Goal: Task Accomplishment & Management: Use online tool/utility

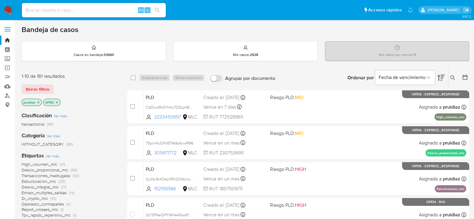
drag, startPoint x: 0, startPoint y: 0, endPoint x: 4, endPoint y: 14, distance: 14.5
click at [4, 14] on img at bounding box center [8, 10] width 10 height 10
click at [442, 78] on icon at bounding box center [440, 78] width 7 height 6
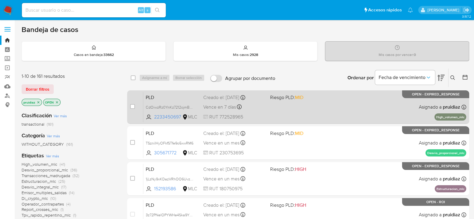
click at [385, 103] on div "PLD CdOiwzRz0YnKz7212ojmBFlk 2233450697 MLC Riesgo PLD: MID Creado el: 12/06/20…" at bounding box center [304, 107] width 323 height 30
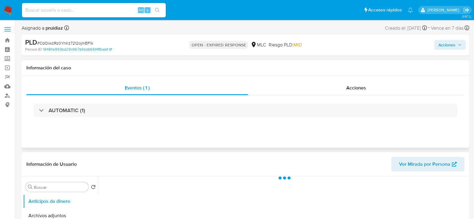
scroll to position [75, 0]
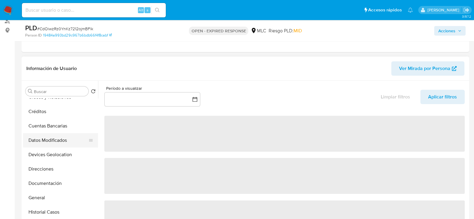
select select "10"
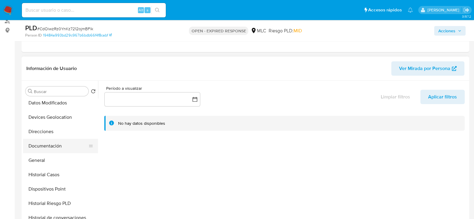
click at [50, 144] on button "Documentación" at bounding box center [58, 146] width 70 height 14
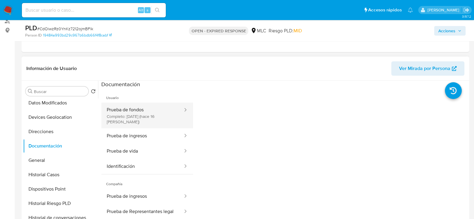
click at [160, 115] on button "Prueba de fondos Completo: [DATE] (hace 16 [PERSON_NAME])" at bounding box center [142, 116] width 82 height 26
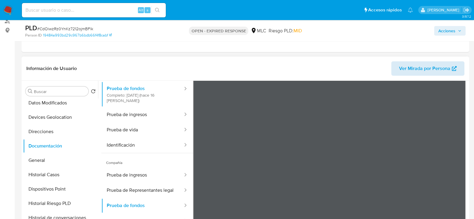
scroll to position [0, 0]
